Goal: Information Seeking & Learning: Understand process/instructions

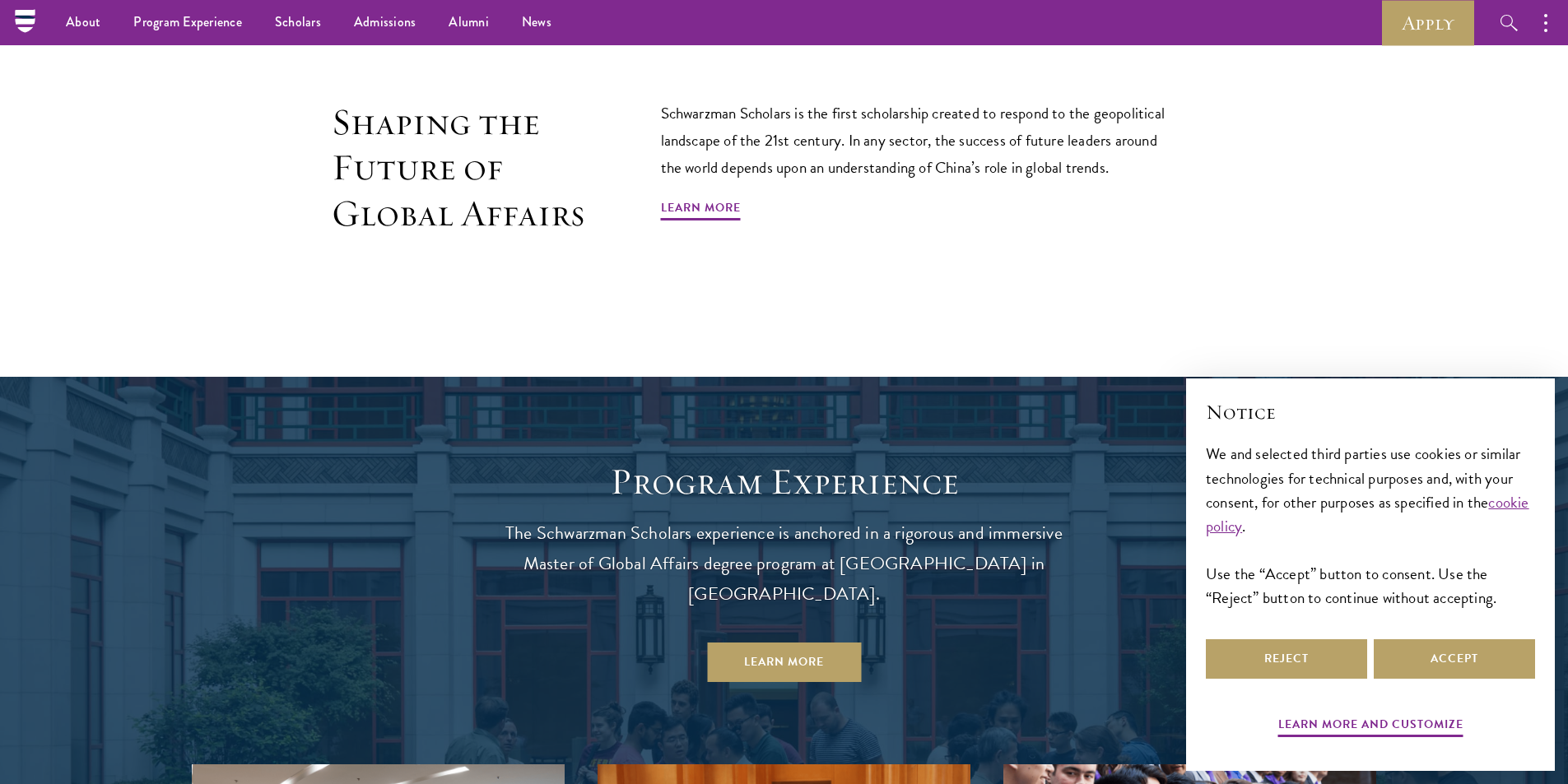
scroll to position [988, 0]
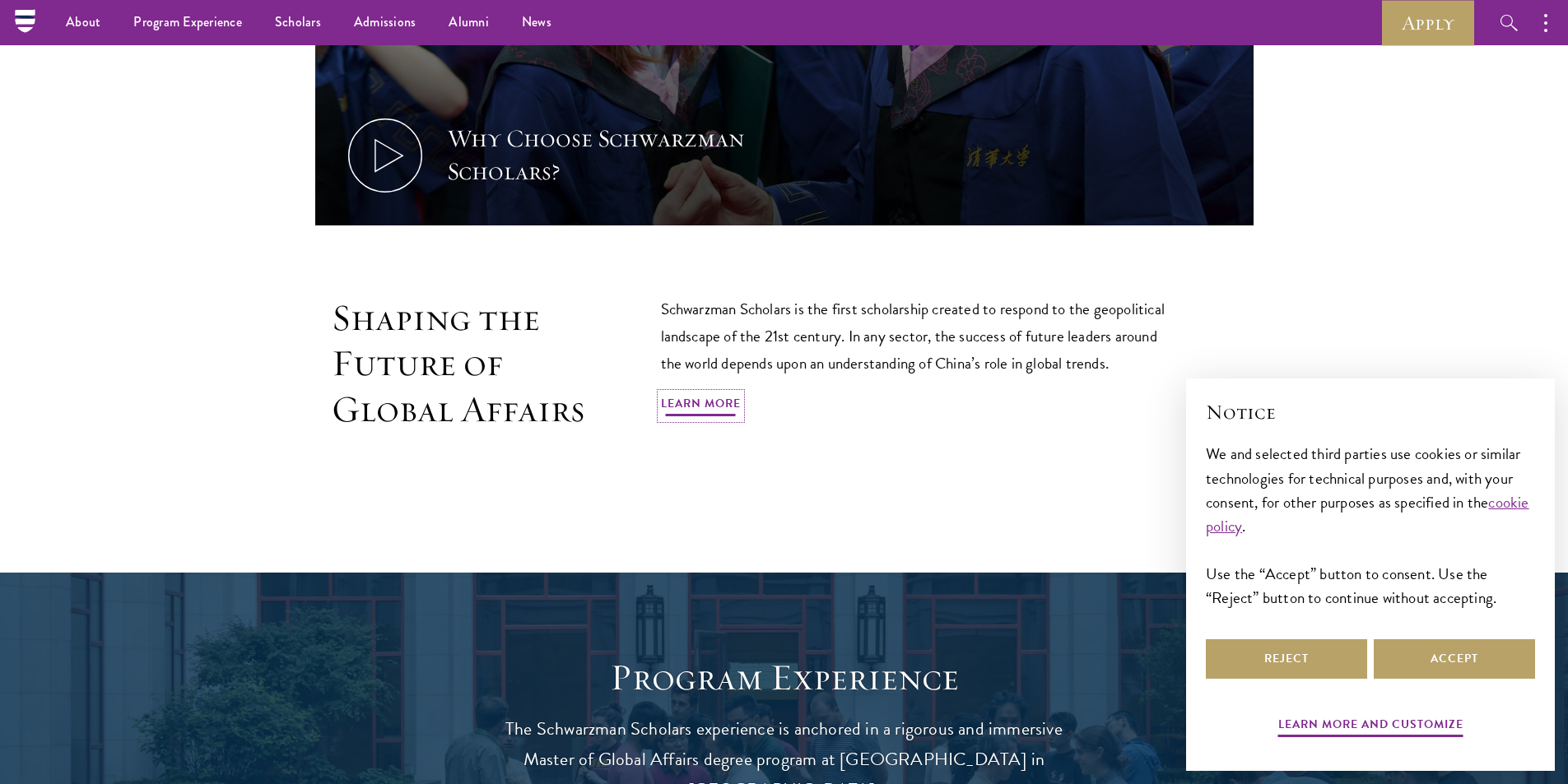
click at [716, 401] on link "Learn More" at bounding box center [701, 406] width 80 height 26
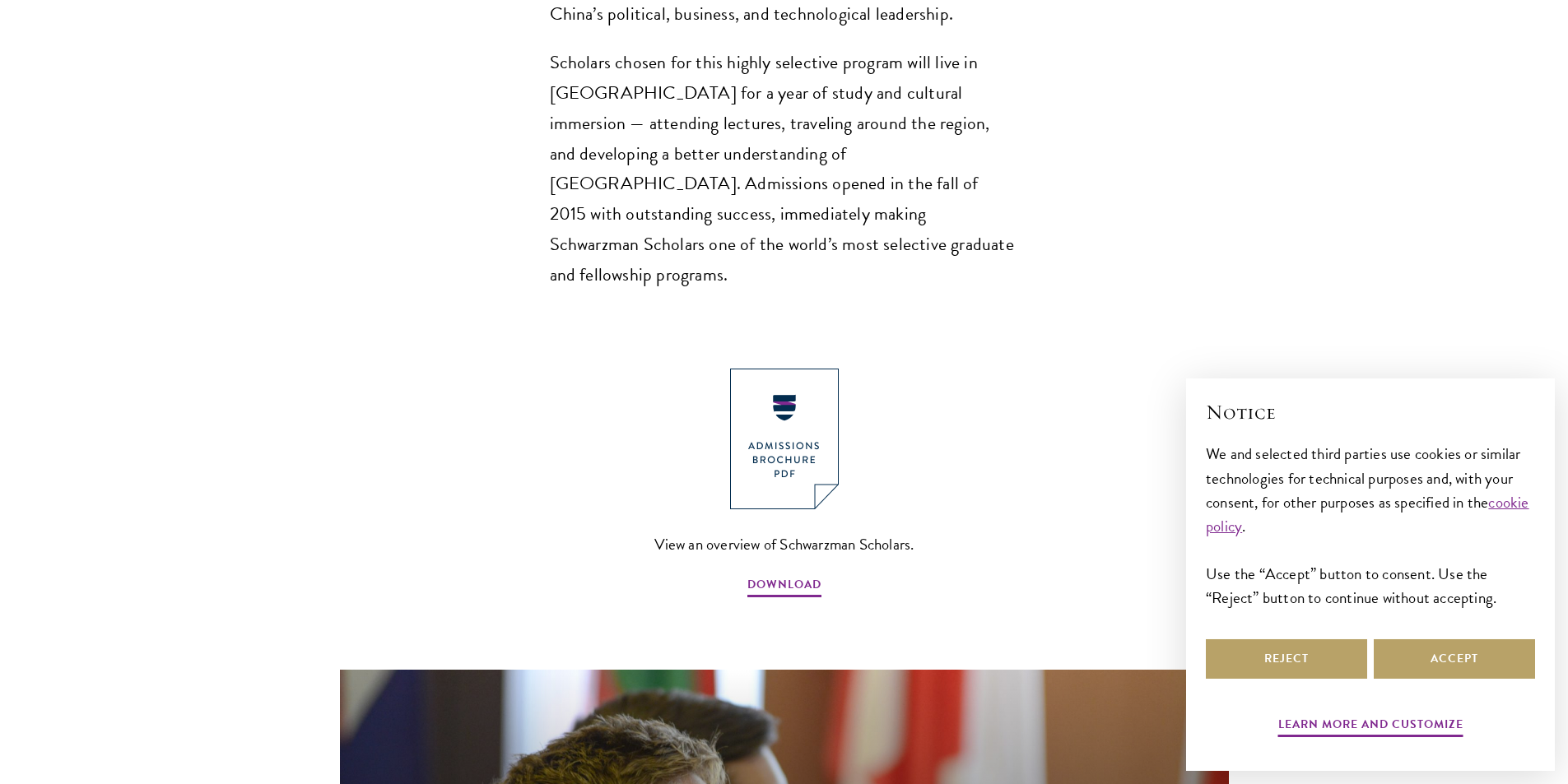
scroll to position [1646, 0]
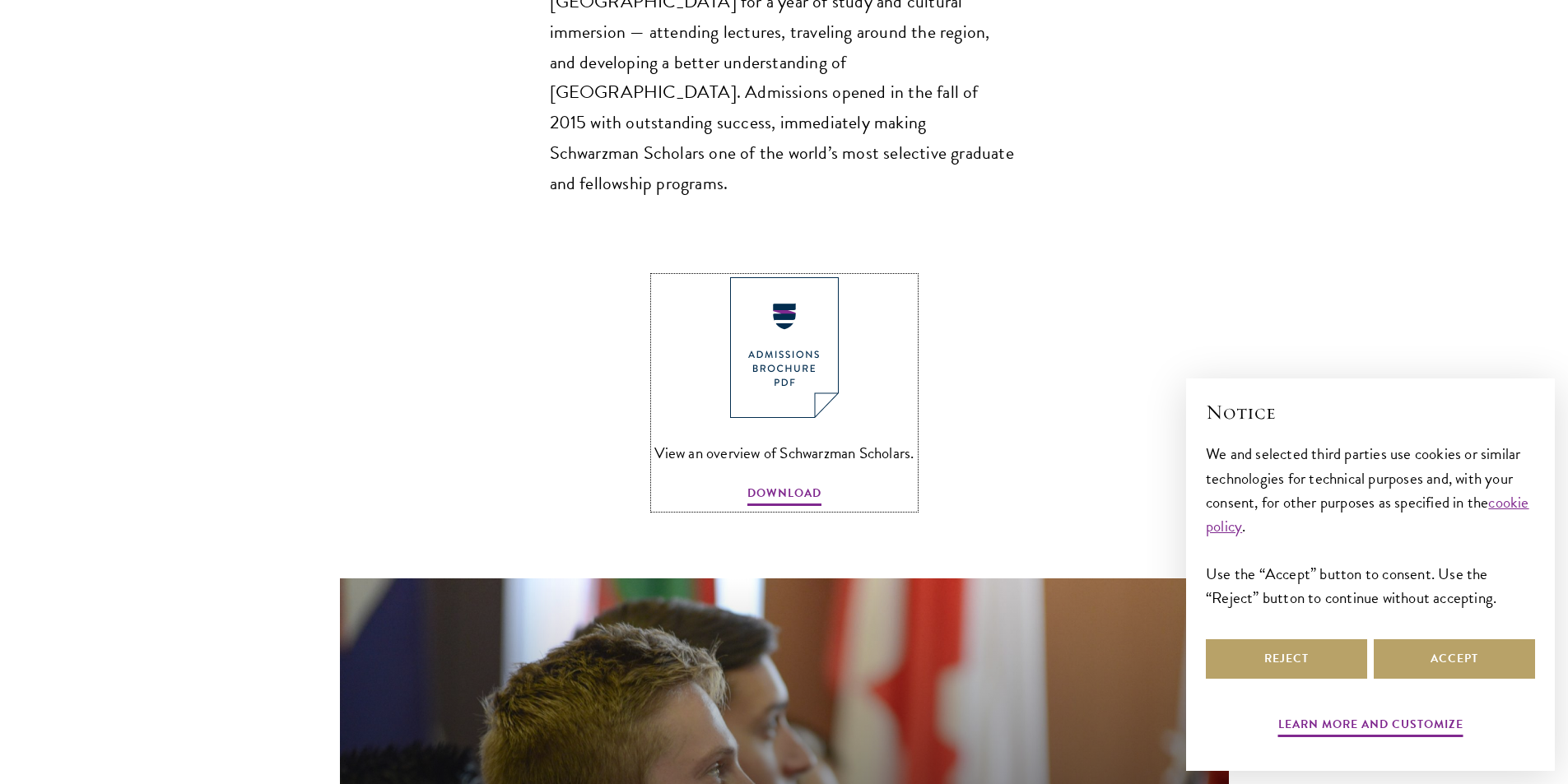
click at [764, 303] on img at bounding box center [784, 347] width 109 height 141
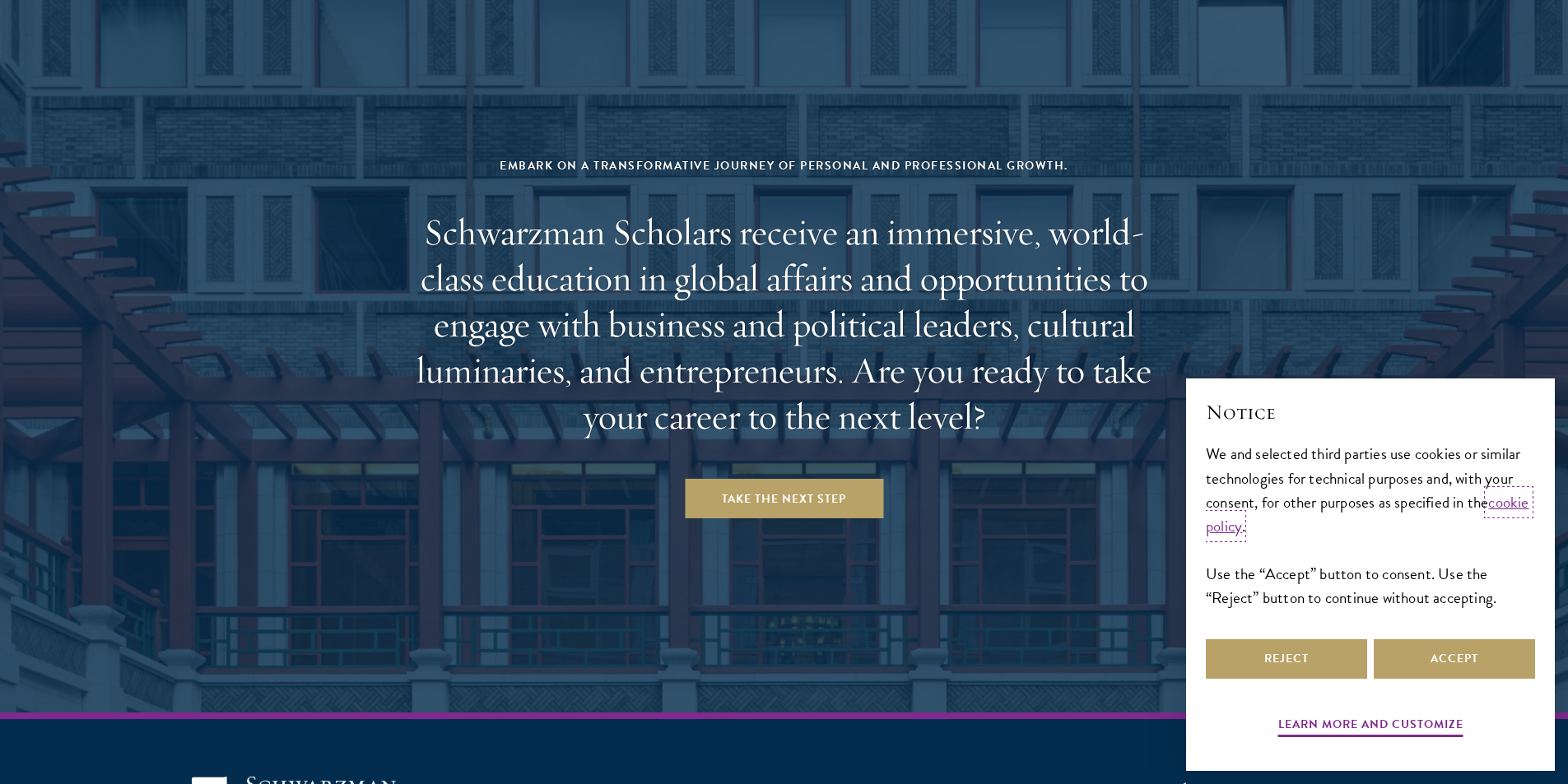
scroll to position [6852, 0]
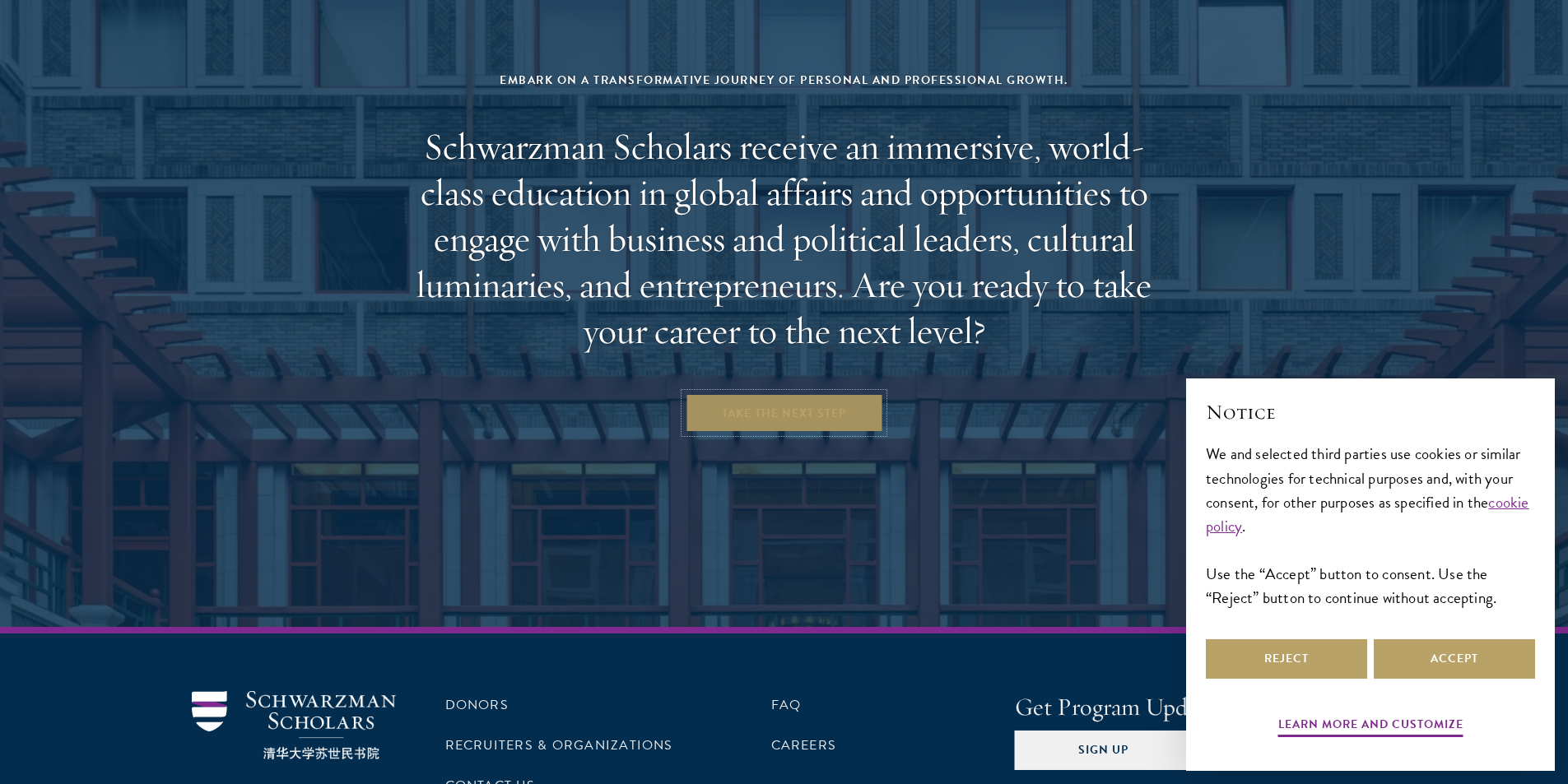
click at [836, 393] on link "Take the Next Step" at bounding box center [784, 413] width 199 height 40
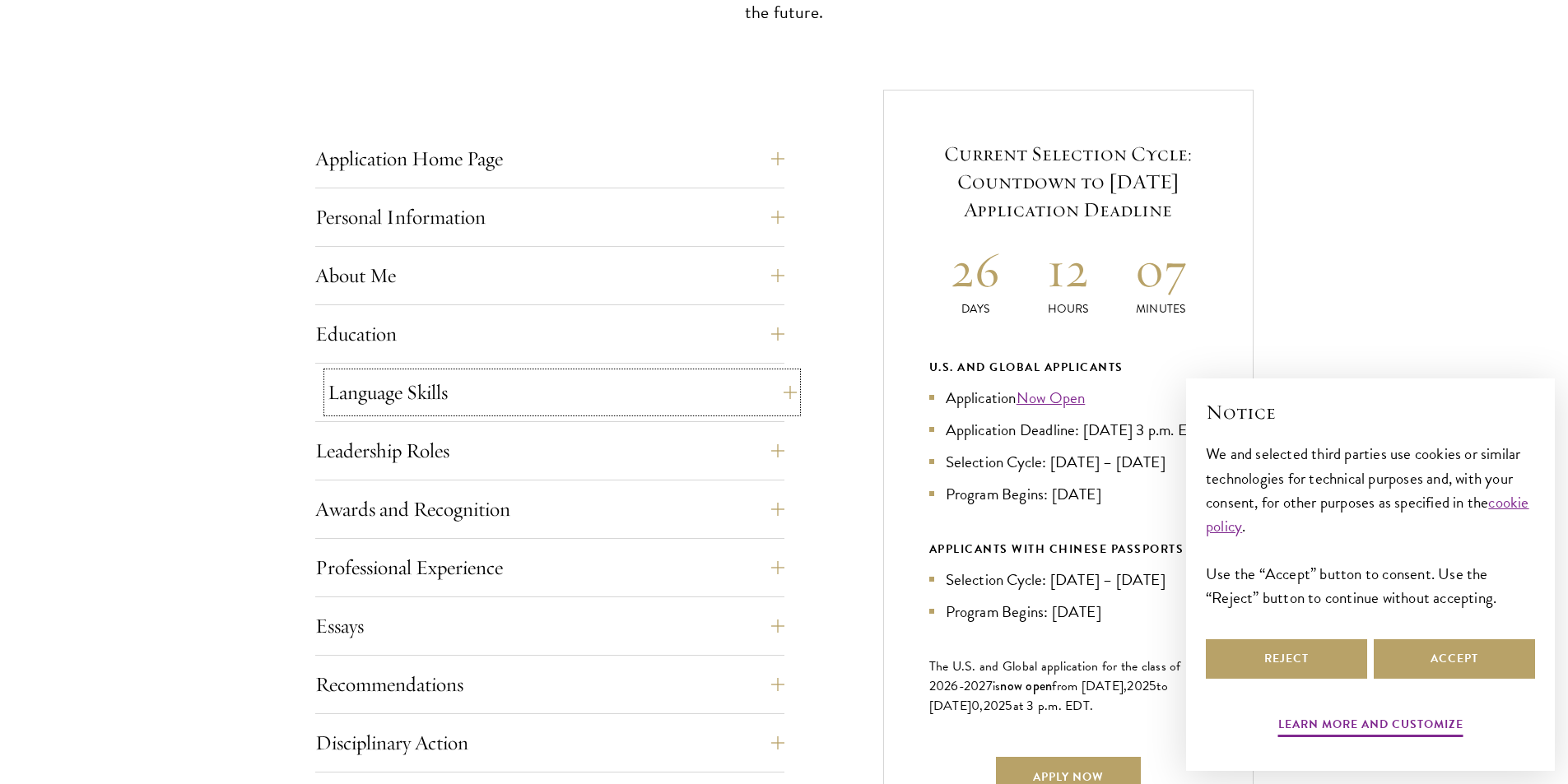
click at [396, 388] on button "Language Skills" at bounding box center [562, 392] width 469 height 40
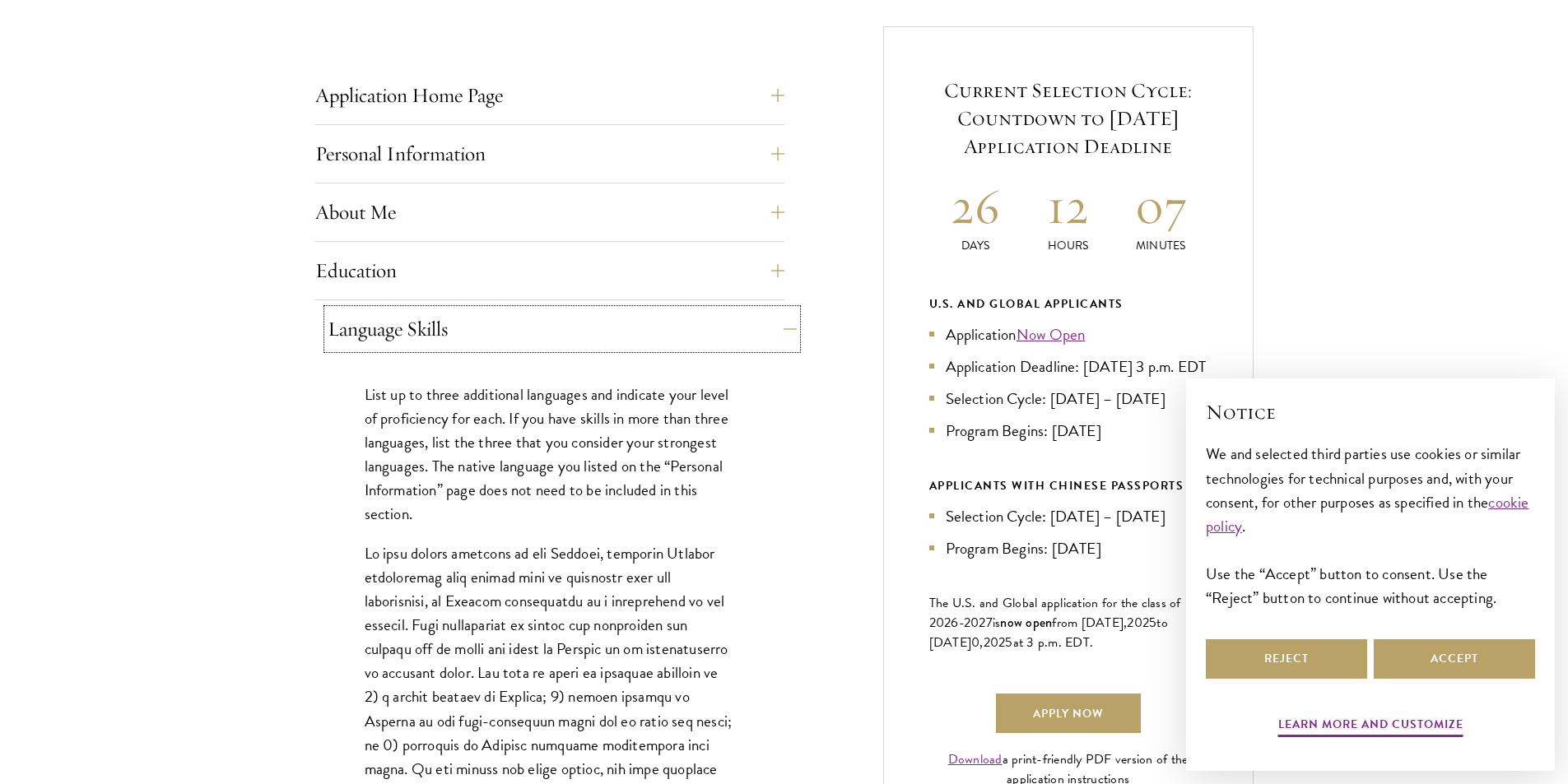
scroll to position [823, 0]
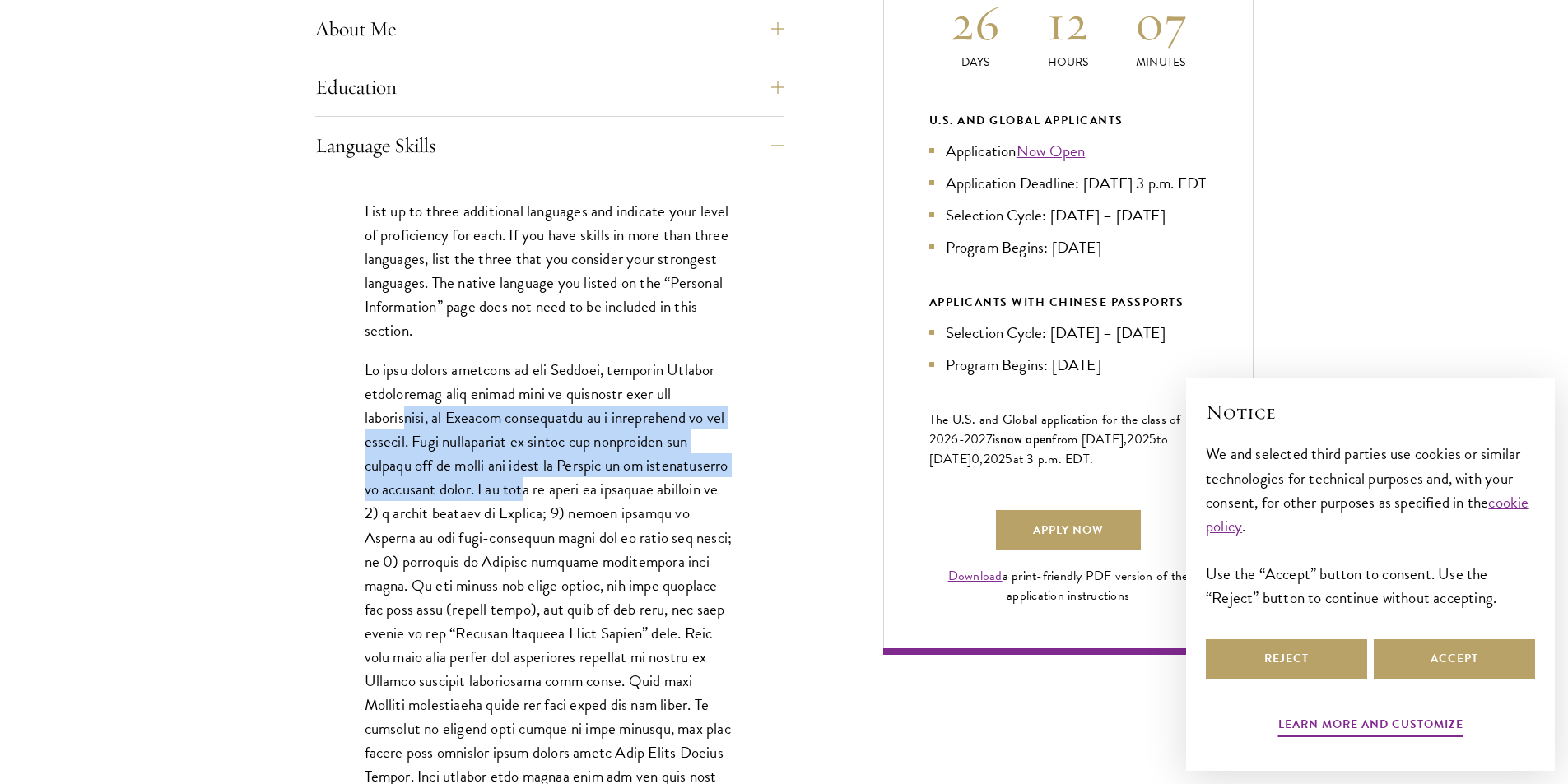
drag, startPoint x: 407, startPoint y: 422, endPoint x: 516, endPoint y: 494, distance: 130.6
click at [516, 494] on p at bounding box center [550, 597] width 371 height 478
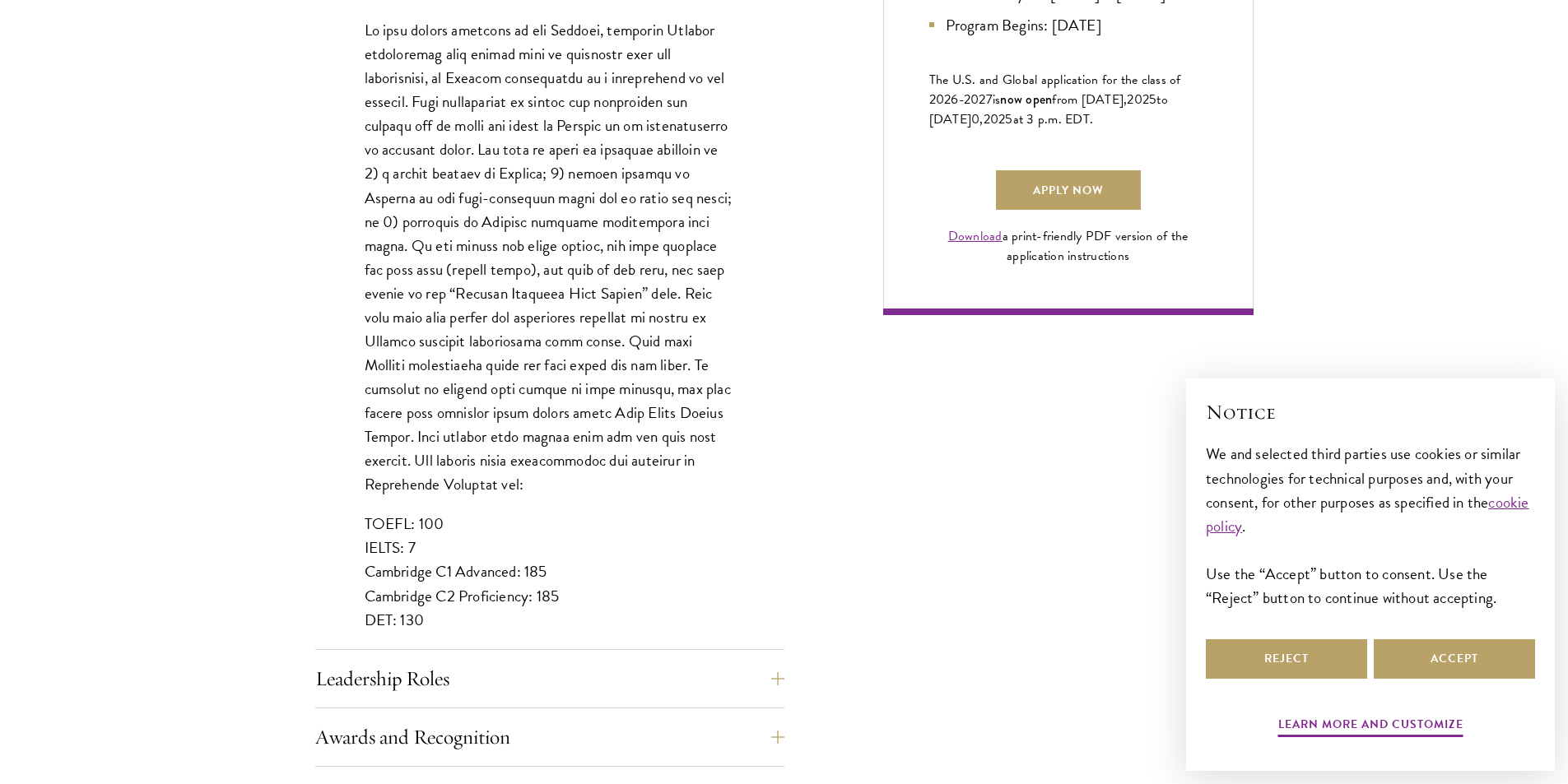
scroll to position [1235, 0]
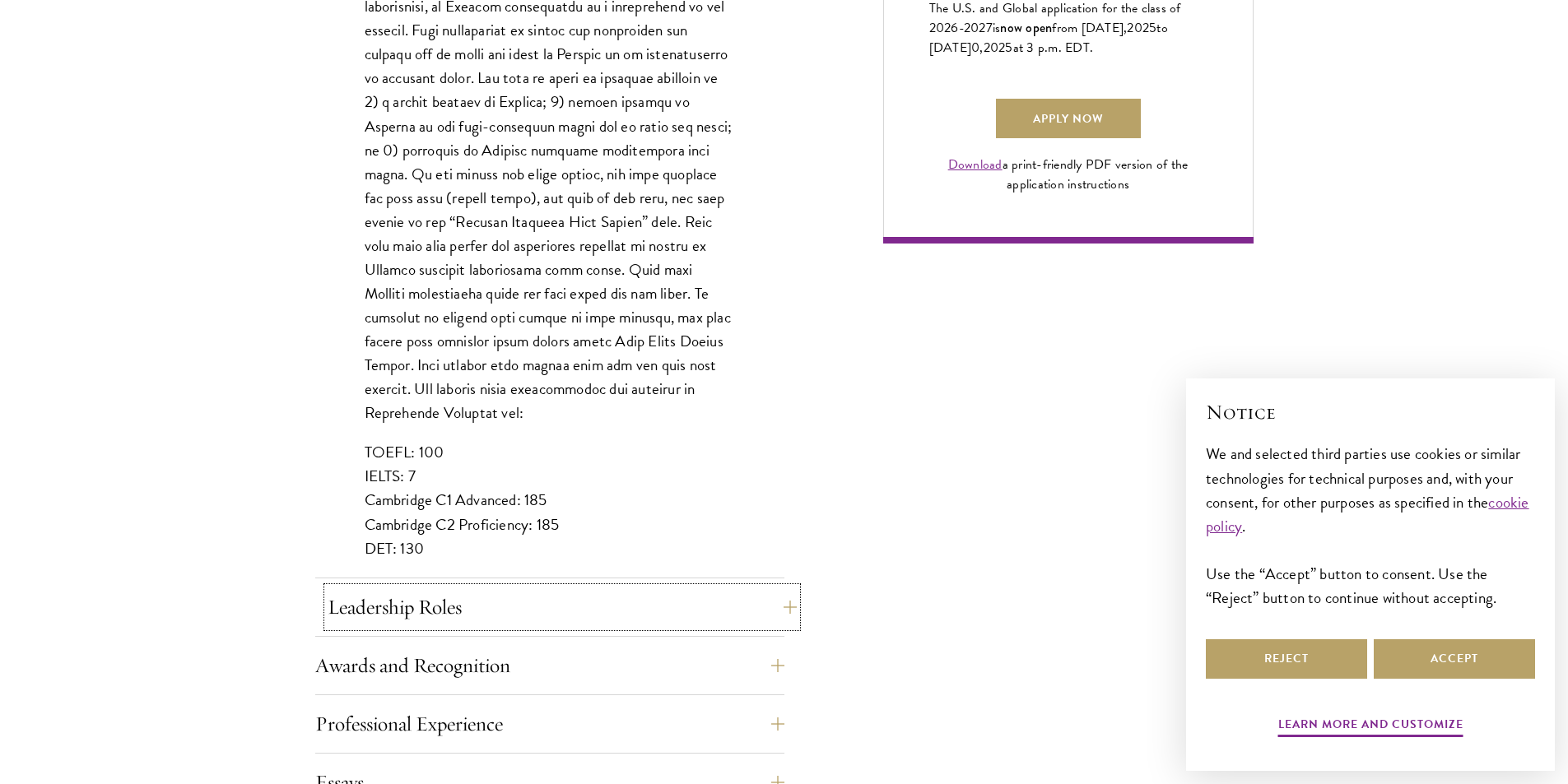
click at [425, 608] on button "Leadership Roles" at bounding box center [562, 607] width 469 height 40
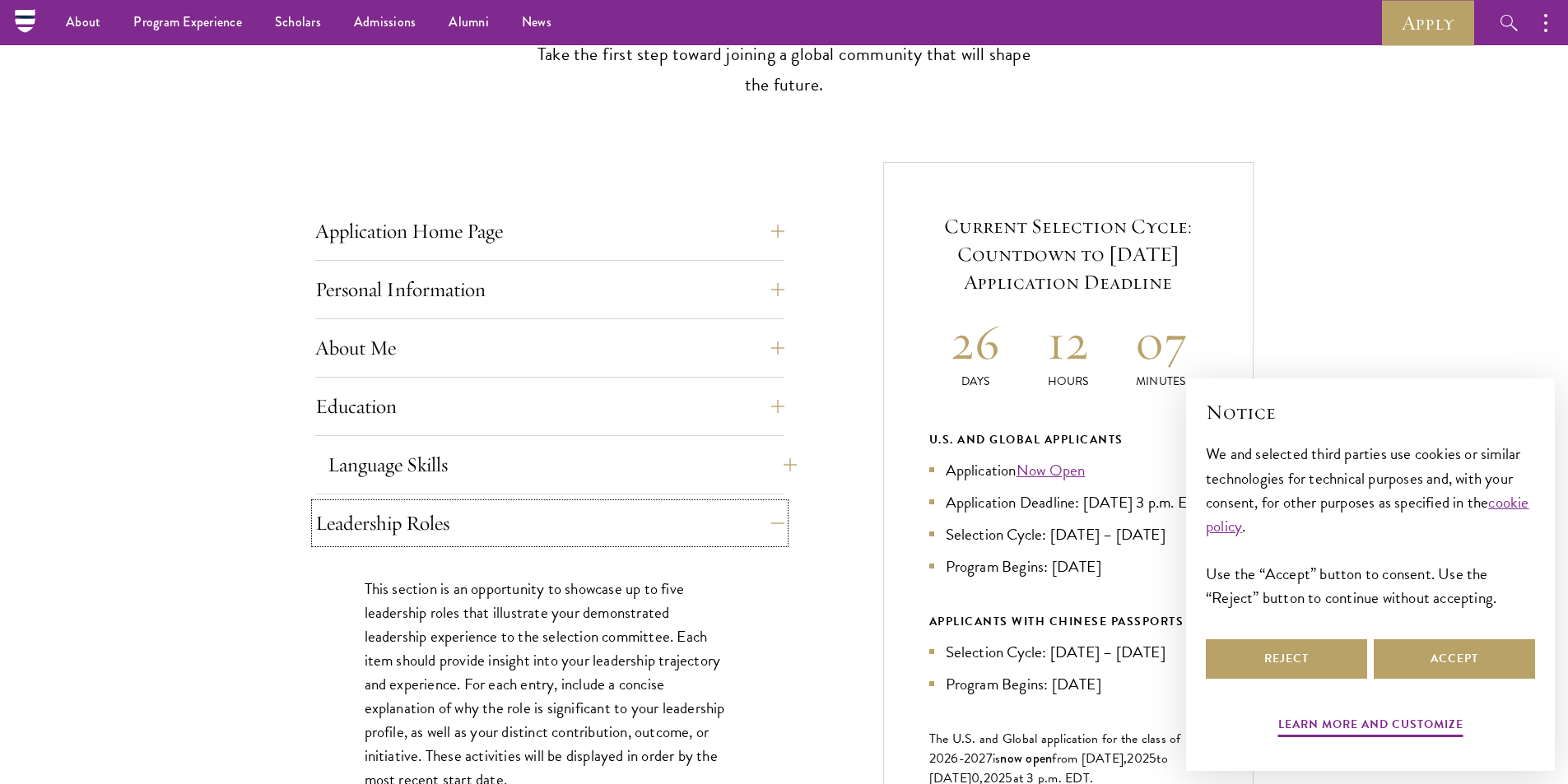
scroll to position [494, 0]
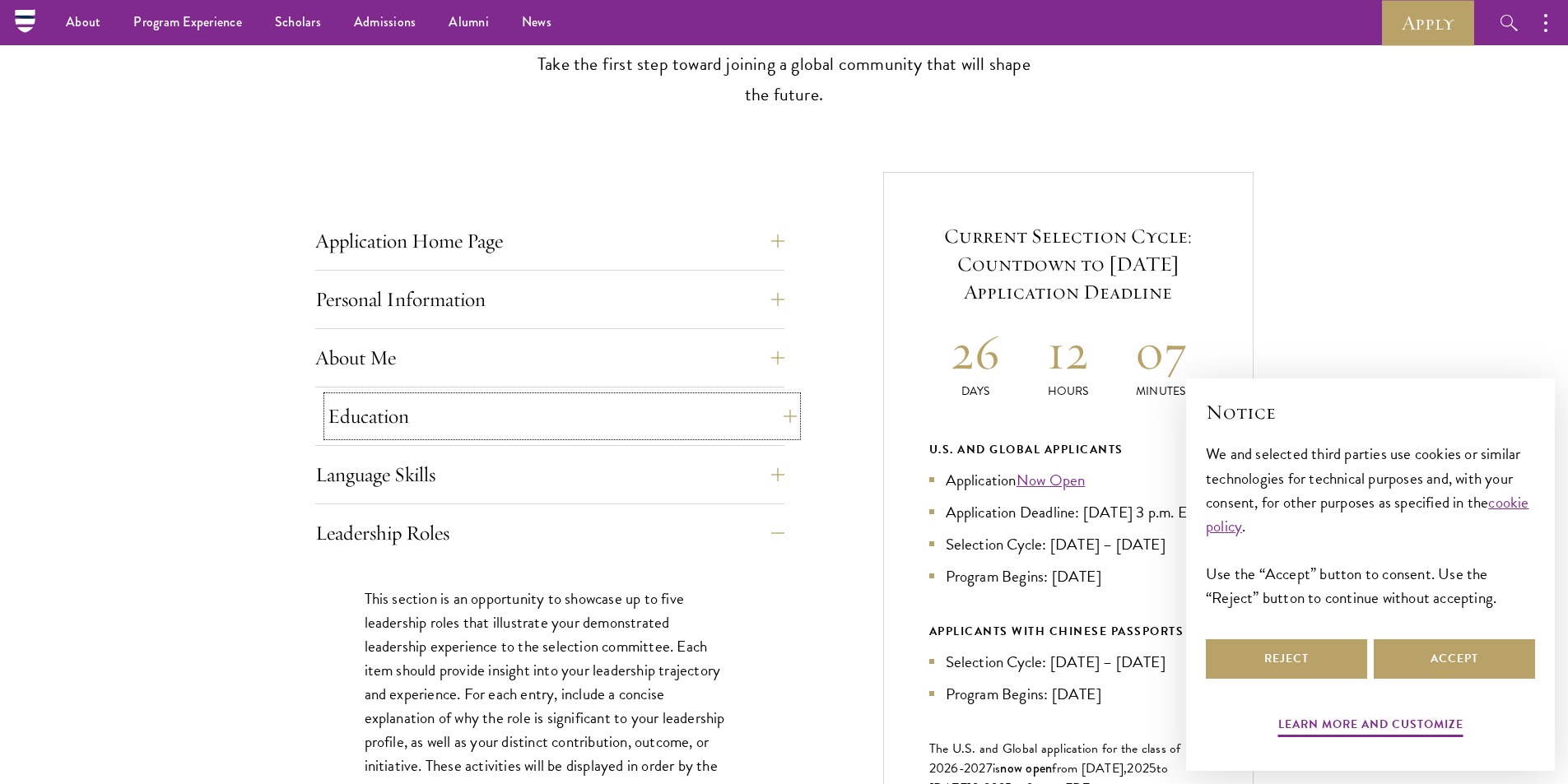
click at [409, 401] on button "Education" at bounding box center [562, 416] width 469 height 40
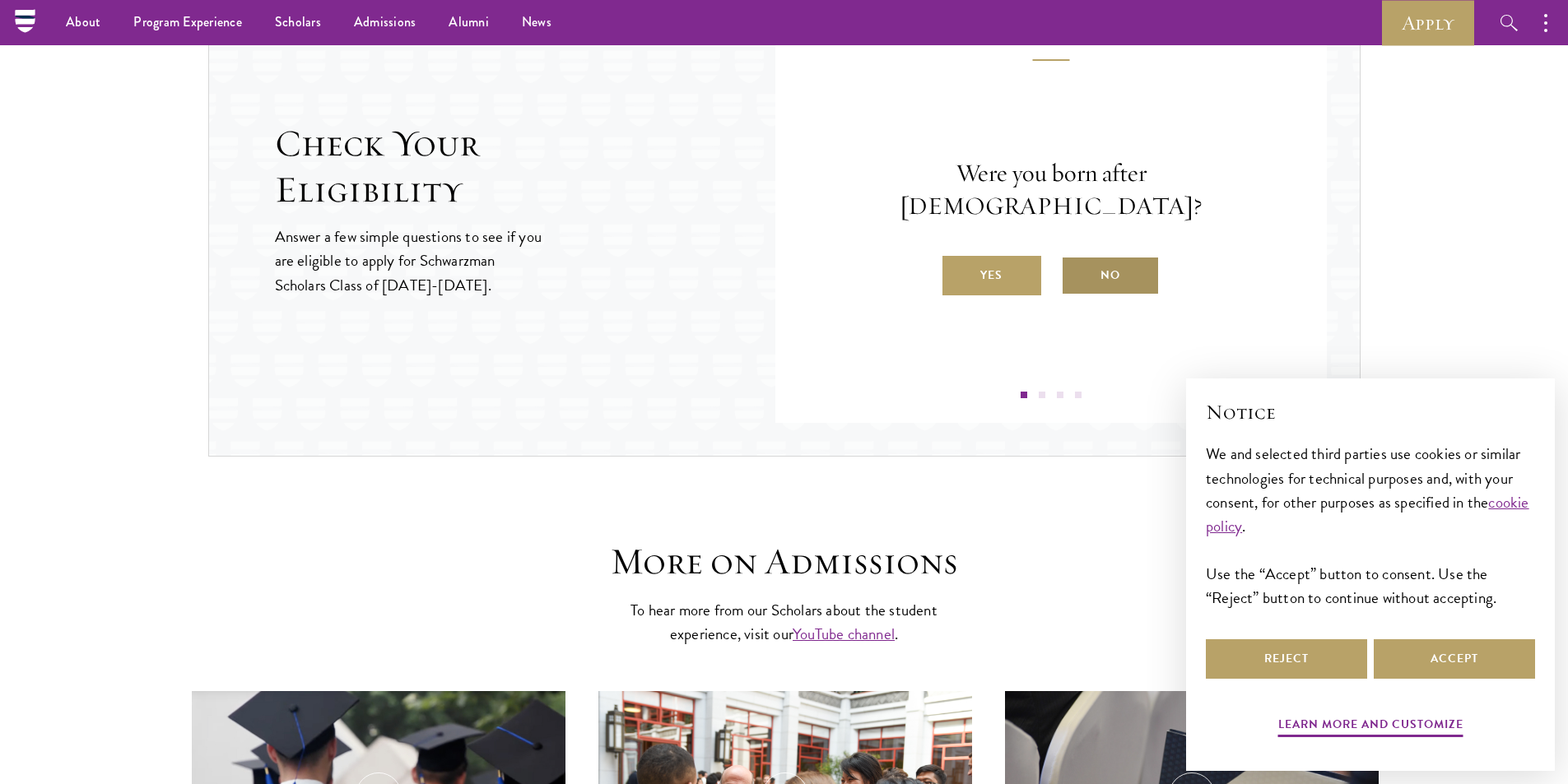
scroll to position [3703, 0]
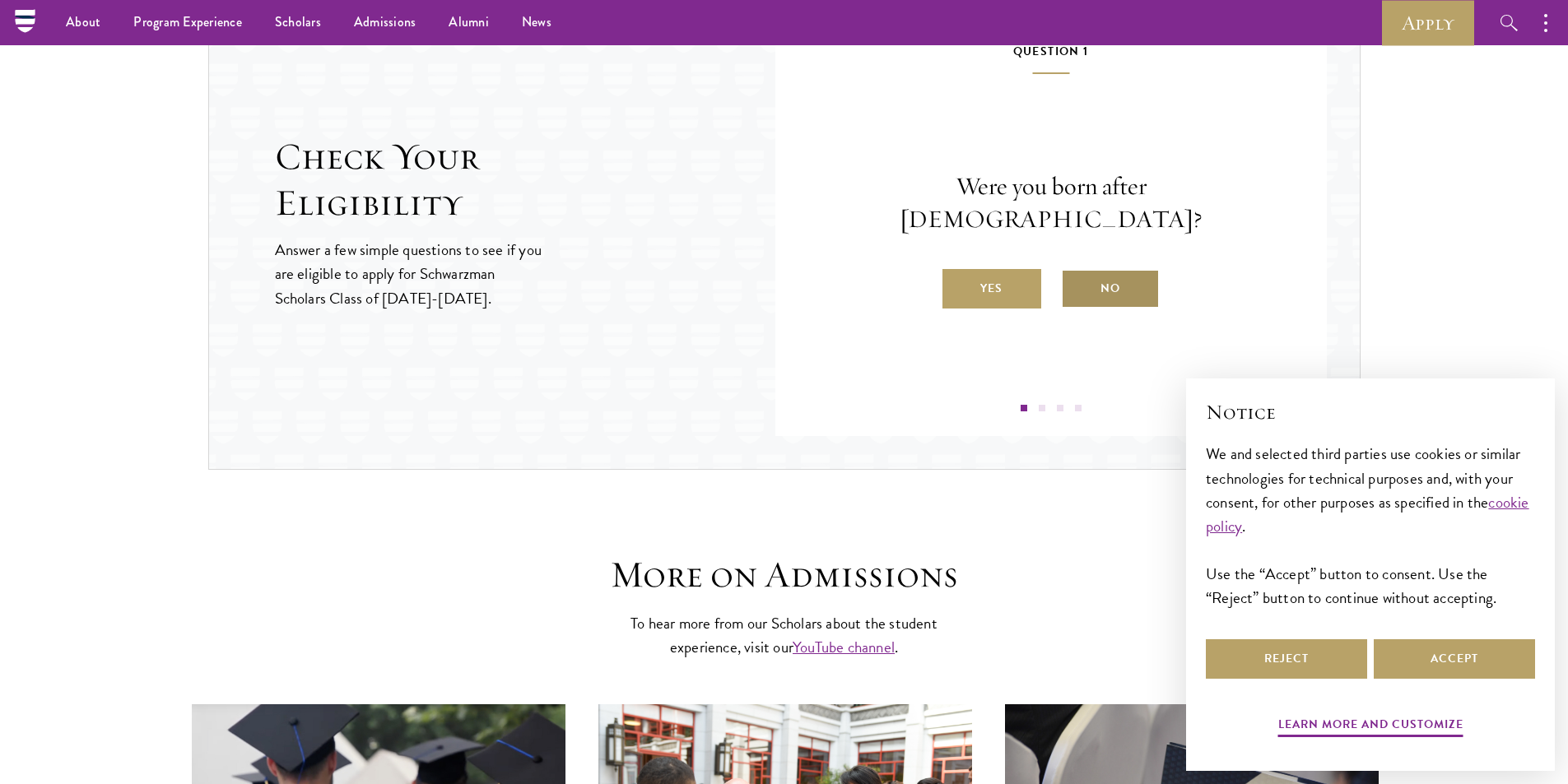
click at [1100, 287] on label "No" at bounding box center [1111, 288] width 99 height 40
click at [1076, 286] on input "No" at bounding box center [1069, 278] width 15 height 15
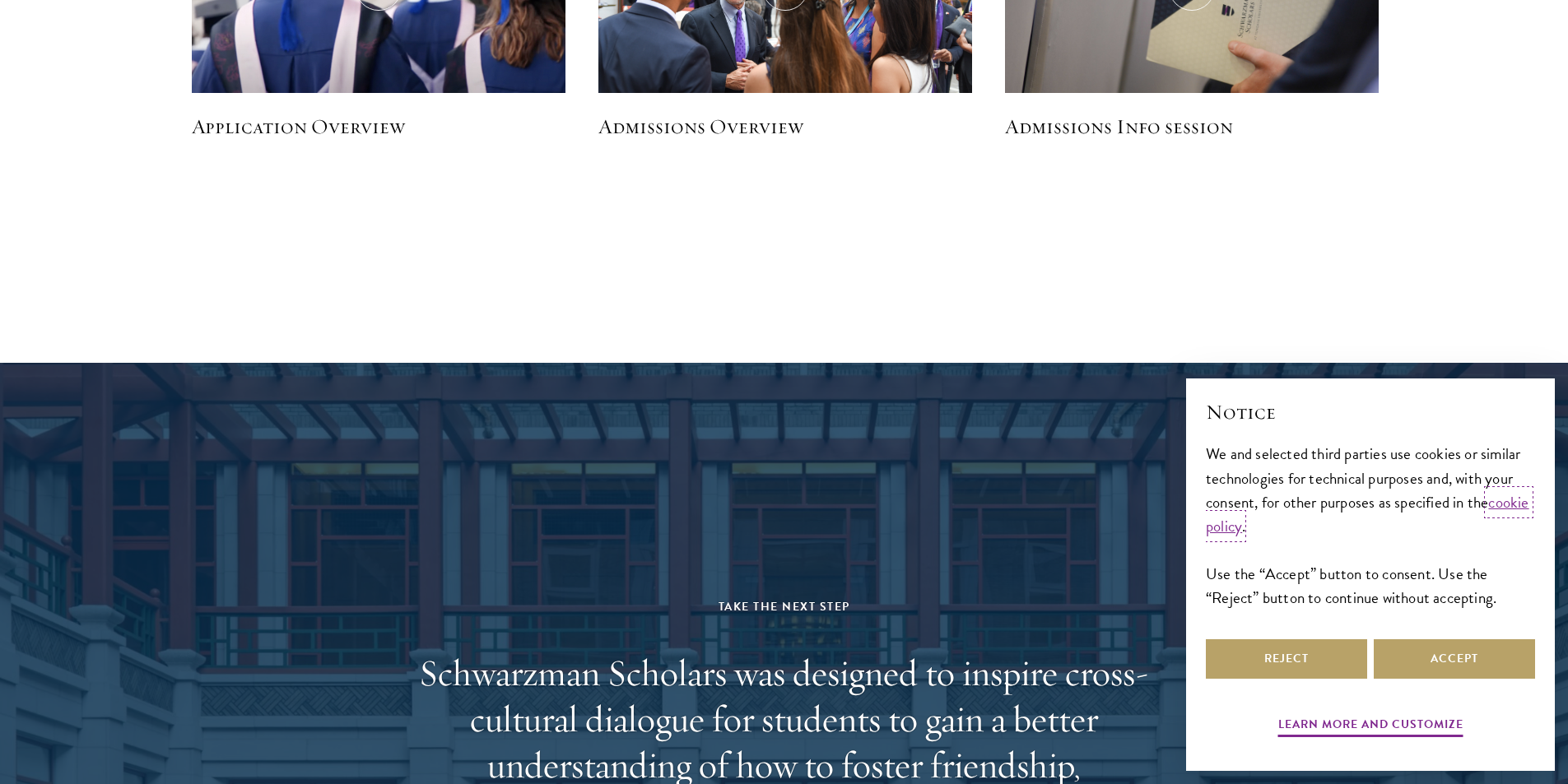
scroll to position [4772, 0]
